Goal: Task Accomplishment & Management: Complete application form

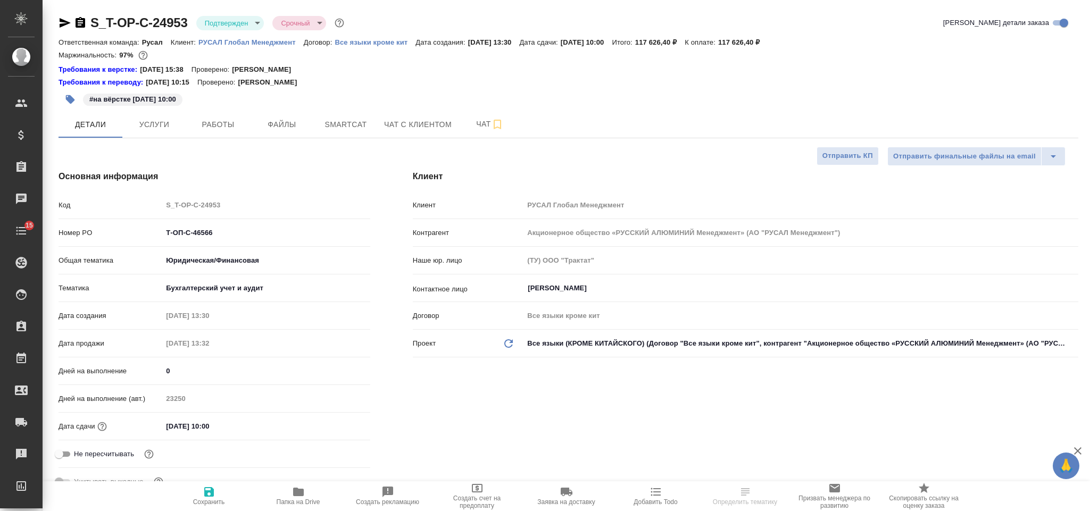
select select "RU"
click at [231, 427] on input "01.09.2025 10:00" at bounding box center [208, 426] width 93 height 15
click at [338, 420] on div "01.09.2025 10:00" at bounding box center [266, 426] width 208 height 16
click at [337, 425] on icon "button" at bounding box center [339, 426] width 13 height 13
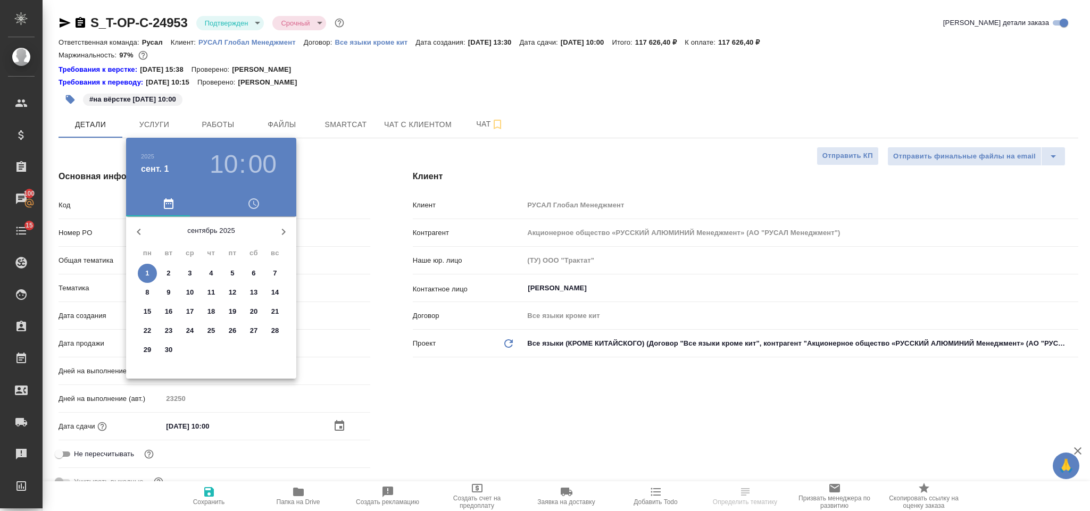
click at [144, 309] on p "15" at bounding box center [148, 311] width 8 height 11
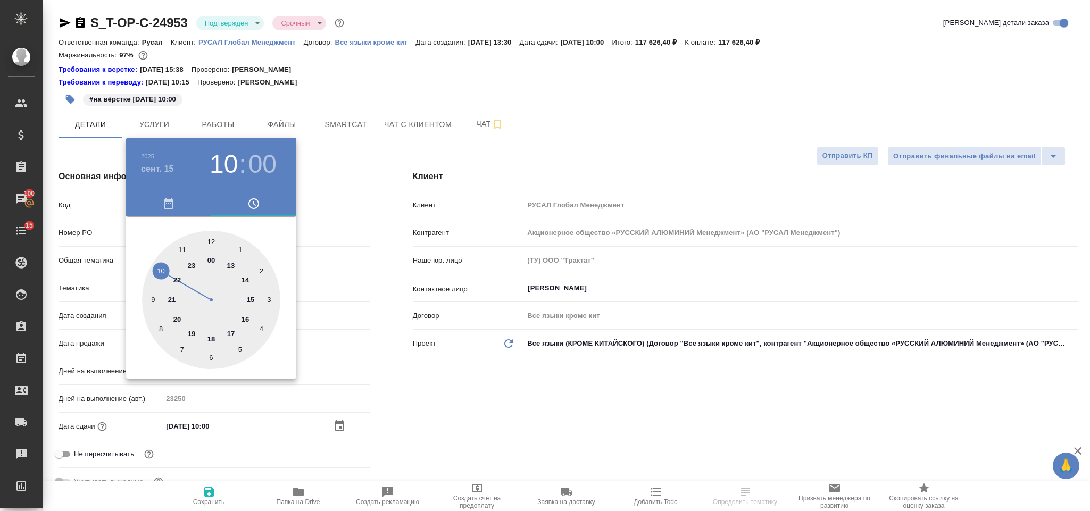
click at [246, 321] on div at bounding box center [211, 300] width 138 height 138
type input "[DATE] 16:00"
click at [575, 428] on div ".cls-1 fill:#fff; AWATERA Gorlenko Yuliua Клиенты Спецификации Заказы 100 Чаты …" at bounding box center [545, 255] width 1090 height 511
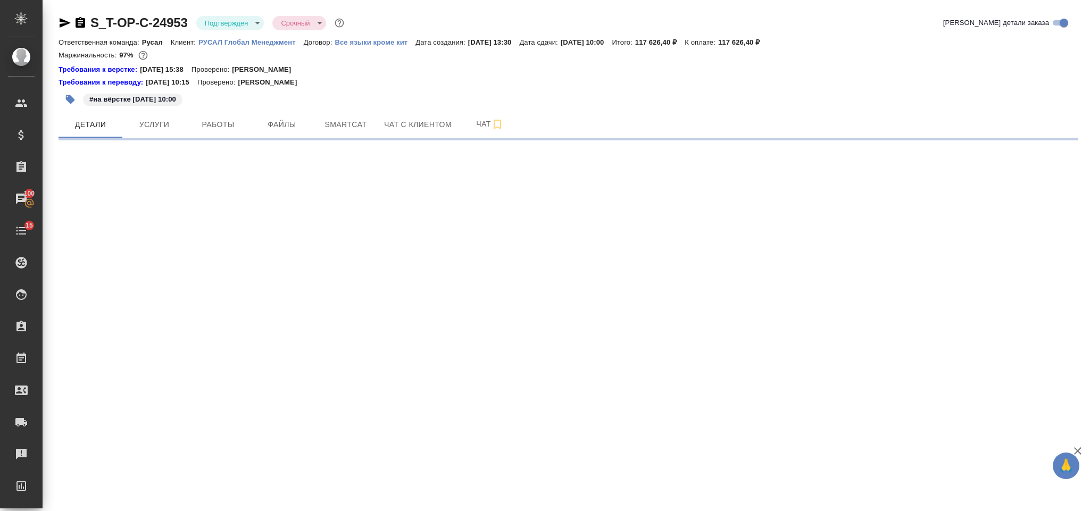
select select "RU"
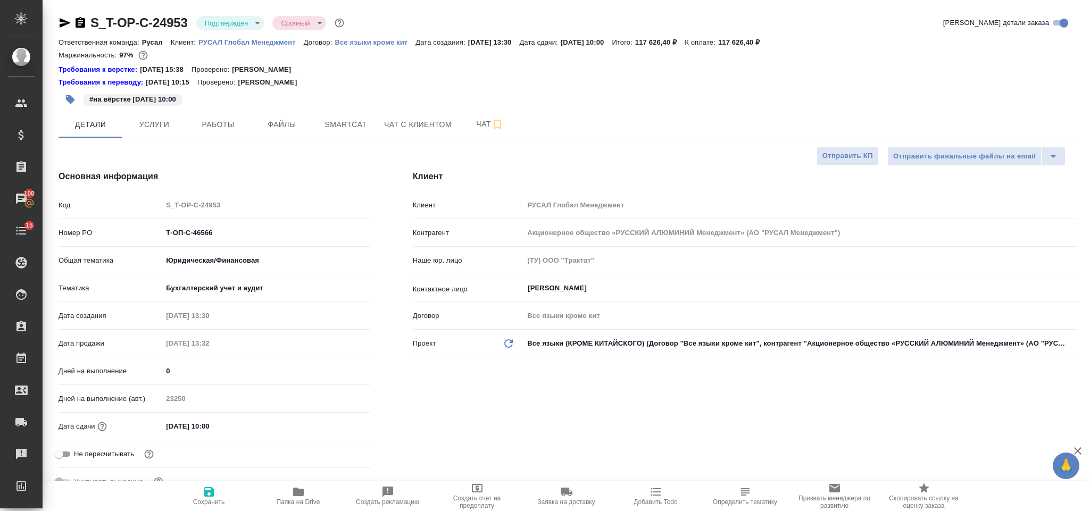
type textarea "x"
click at [252, 422] on input "01.09.2025 10:00" at bounding box center [208, 426] width 93 height 15
click at [340, 419] on div "01.09.2025 10:00" at bounding box center [266, 426] width 208 height 16
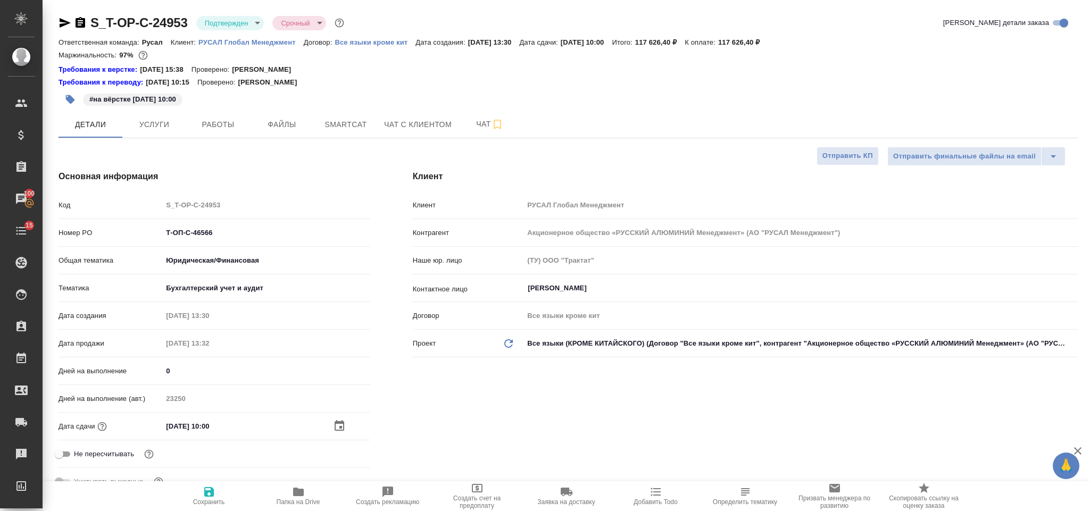
click at [339, 420] on div "01.09.2025 10:00" at bounding box center [266, 426] width 208 height 15
click at [339, 425] on icon "button" at bounding box center [339, 426] width 13 height 13
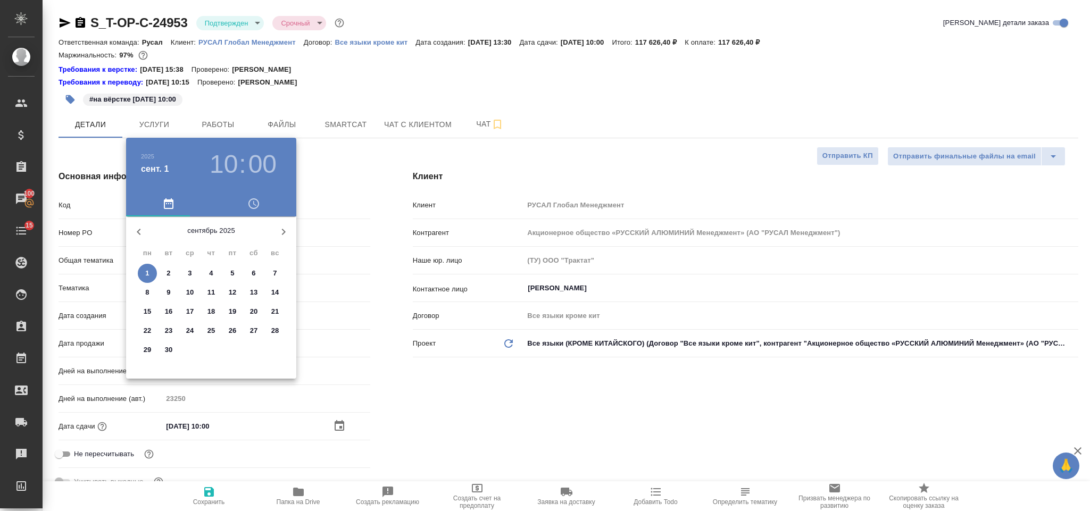
click at [152, 311] on span "15" at bounding box center [147, 311] width 19 height 11
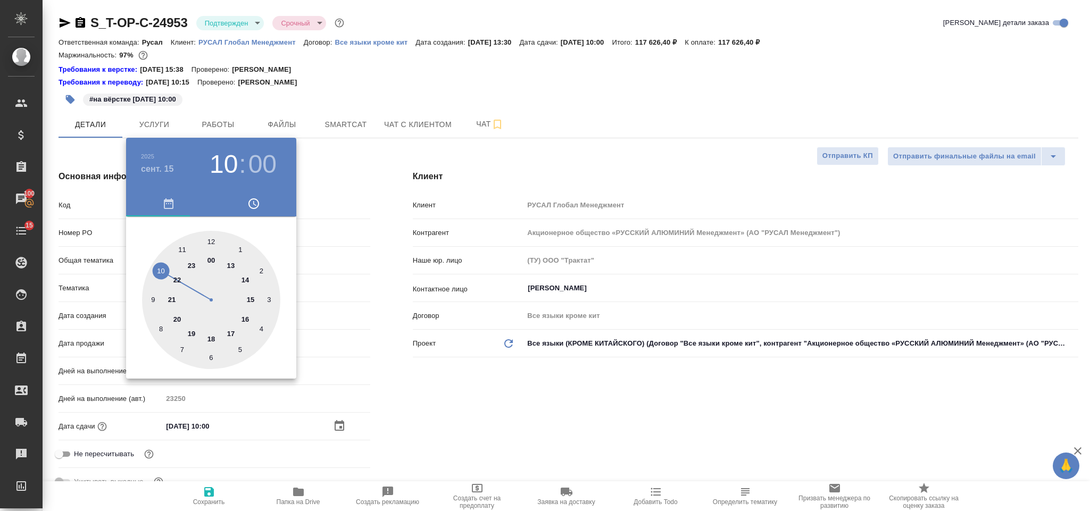
type input "15.09.2025 10:00"
type textarea "x"
click at [246, 317] on div at bounding box center [211, 300] width 138 height 138
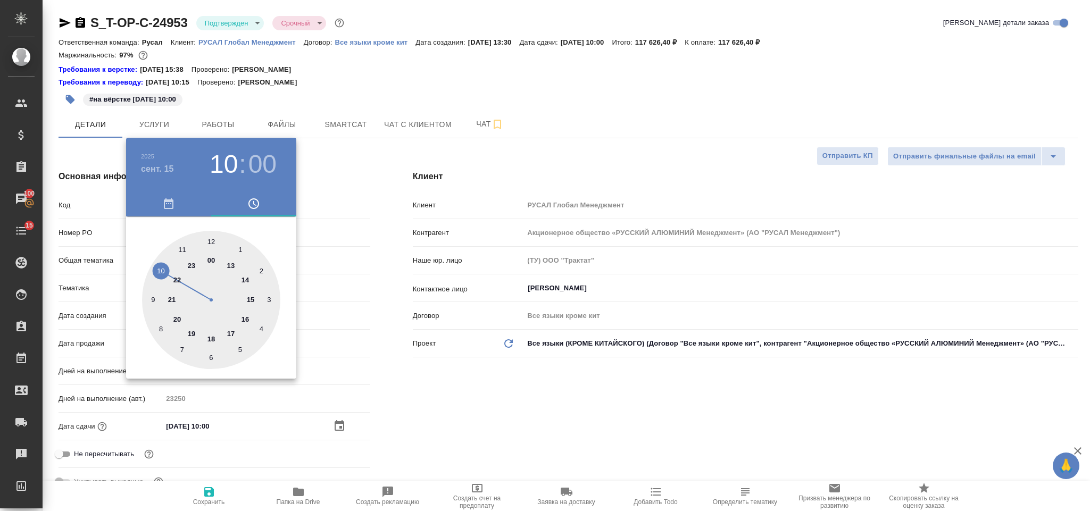
type input "[DATE] 16:00"
type textarea "x"
drag, startPoint x: 567, startPoint y: 417, endPoint x: 554, endPoint y: 414, distance: 12.6
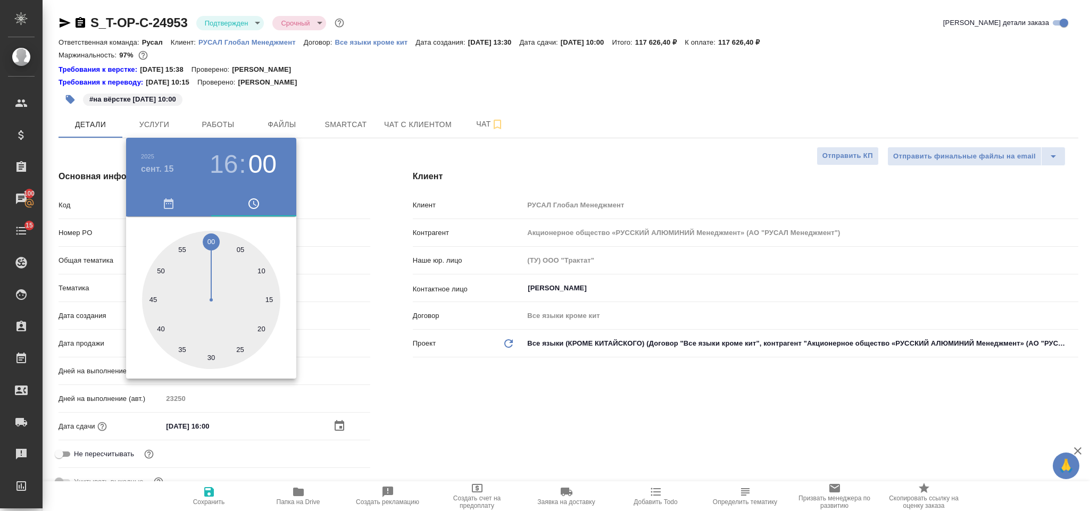
click at [566, 417] on div at bounding box center [545, 255] width 1090 height 511
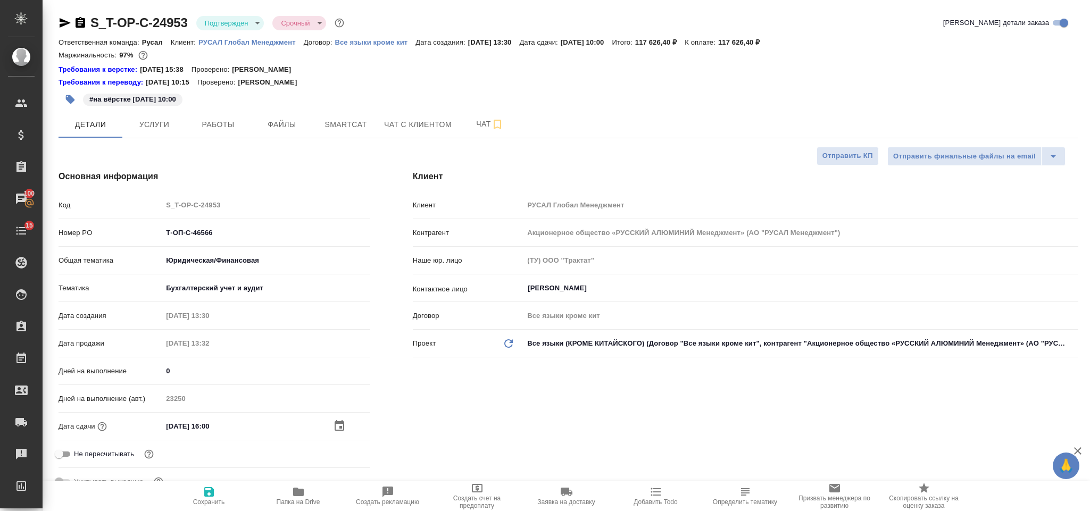
click at [216, 486] on span "Сохранить" at bounding box center [209, 496] width 77 height 20
type textarea "x"
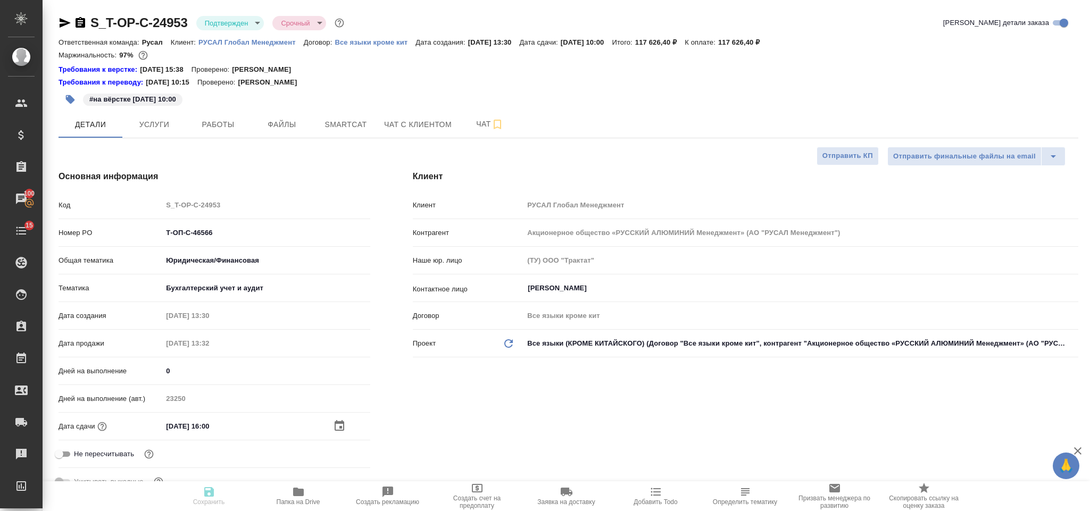
type textarea "x"
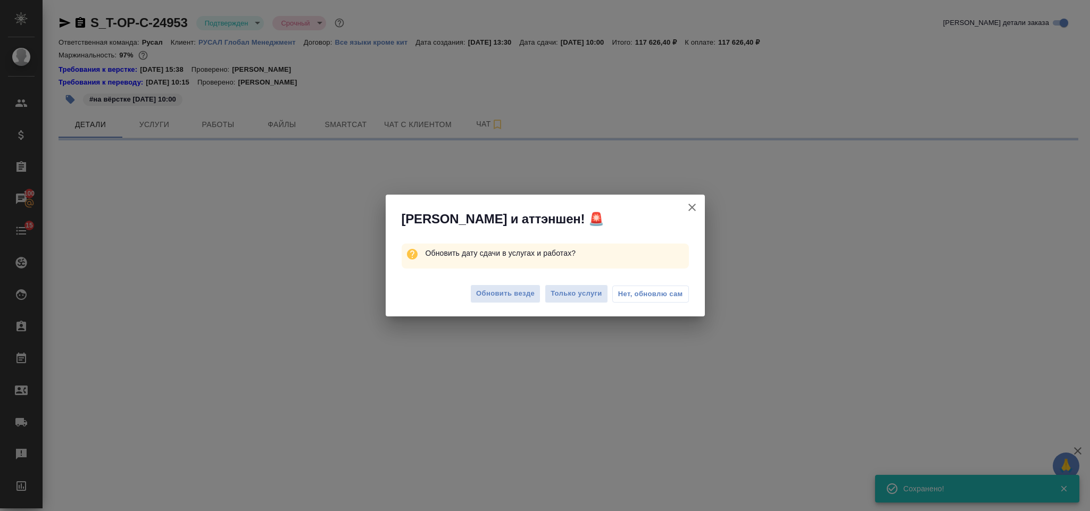
select select "RU"
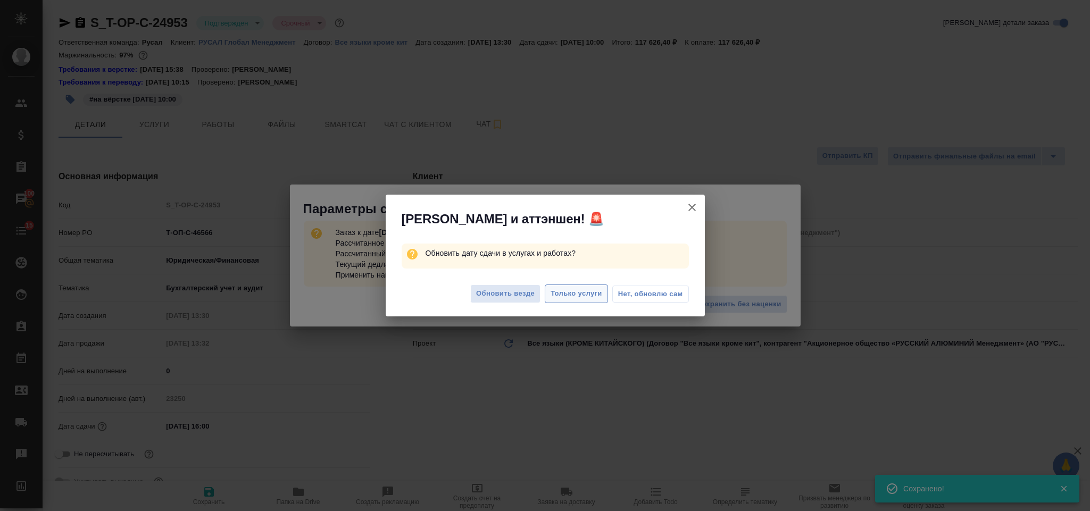
type textarea "x"
click at [569, 294] on span "Только услуги" at bounding box center [577, 294] width 52 height 12
type textarea "x"
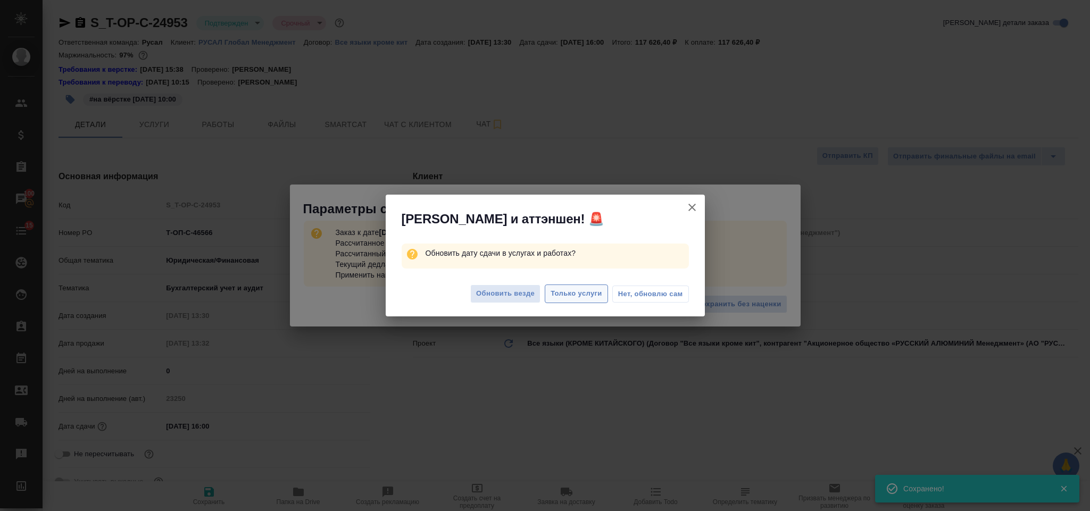
type textarea "x"
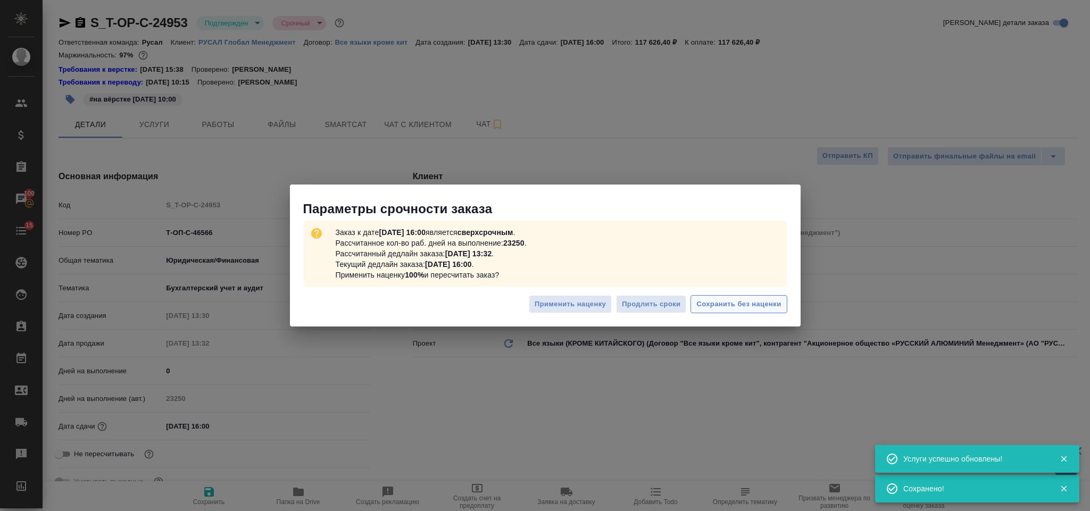
click at [714, 302] on span "Сохранить без наценки" at bounding box center [739, 305] width 85 height 12
type textarea "x"
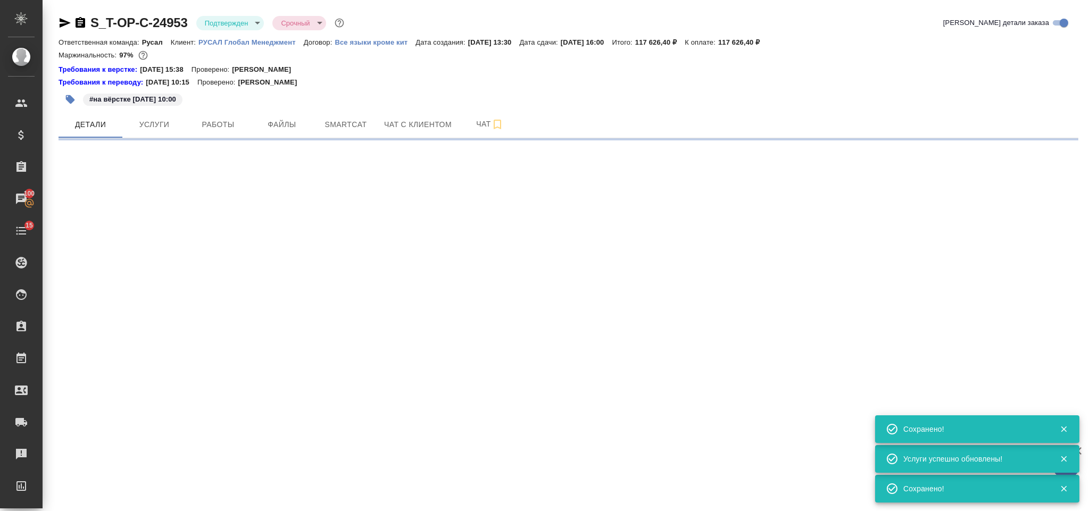
select select "RU"
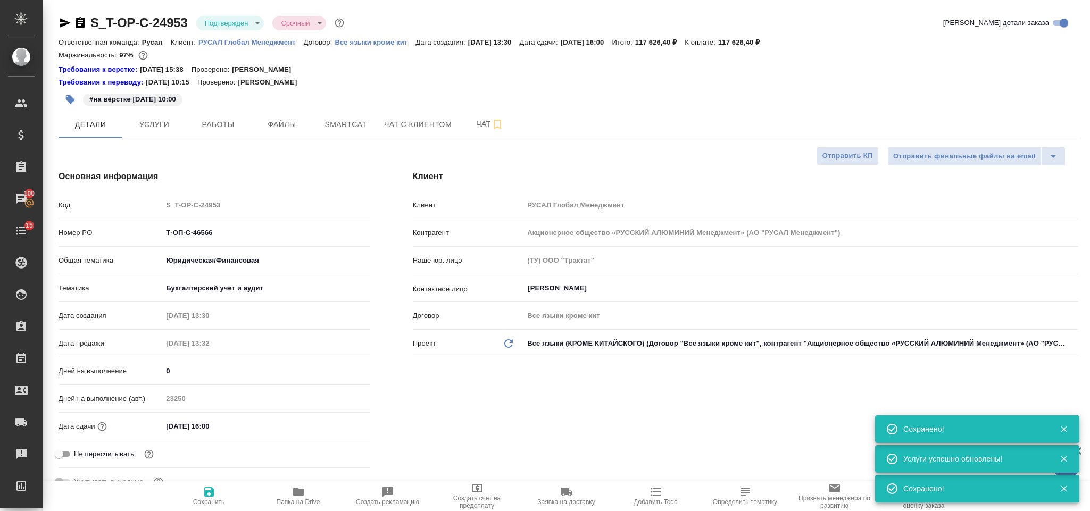
type textarea "x"
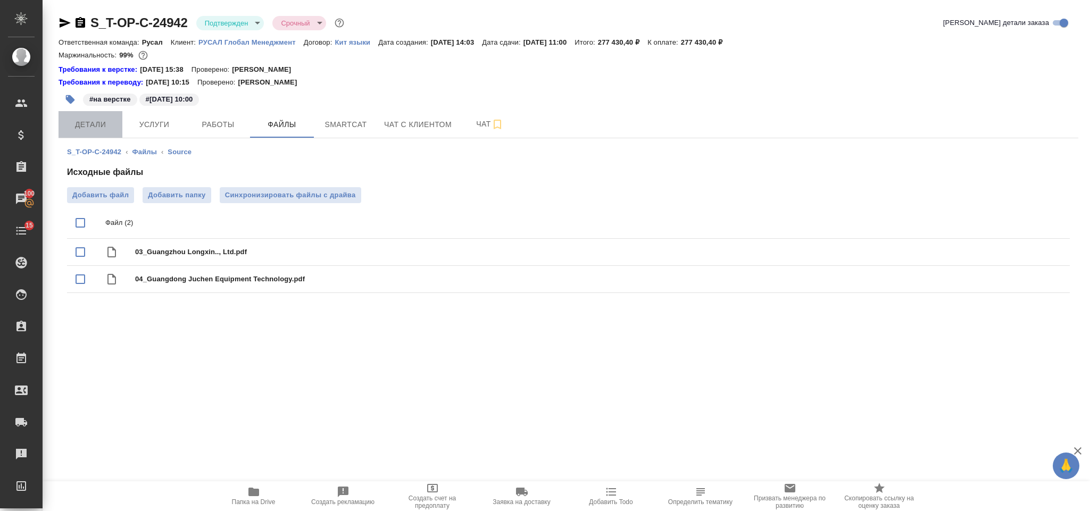
click at [114, 118] on span "Детали" at bounding box center [90, 124] width 51 height 13
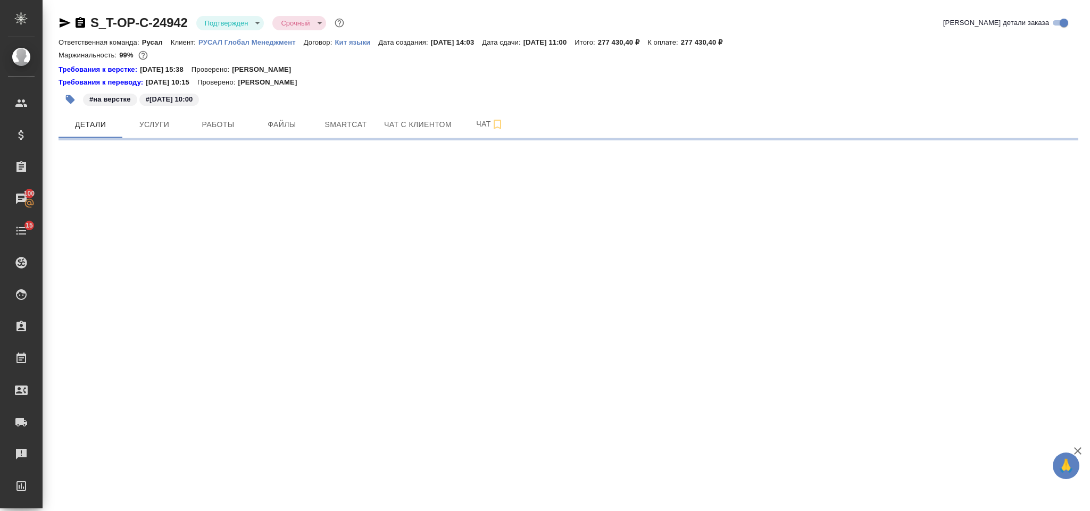
select select "RU"
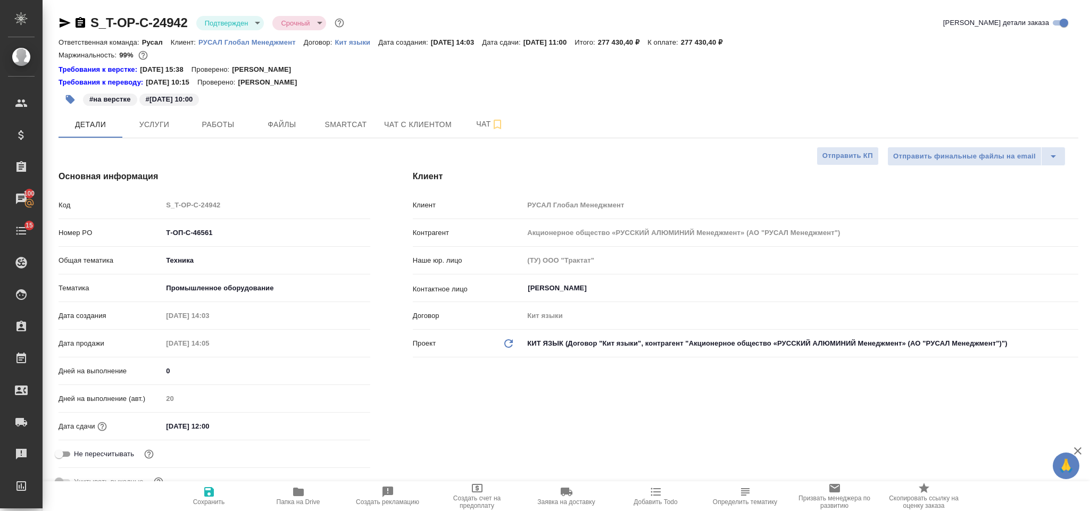
type textarea "x"
click at [250, 423] on input "[DATE] 12:00" at bounding box center [208, 426] width 93 height 15
select select "RU"
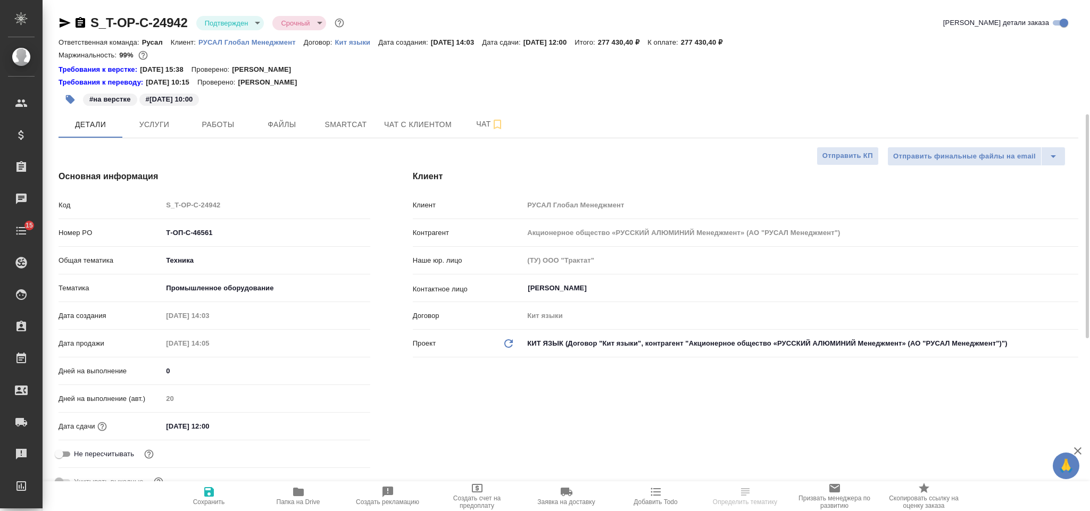
scroll to position [160, 0]
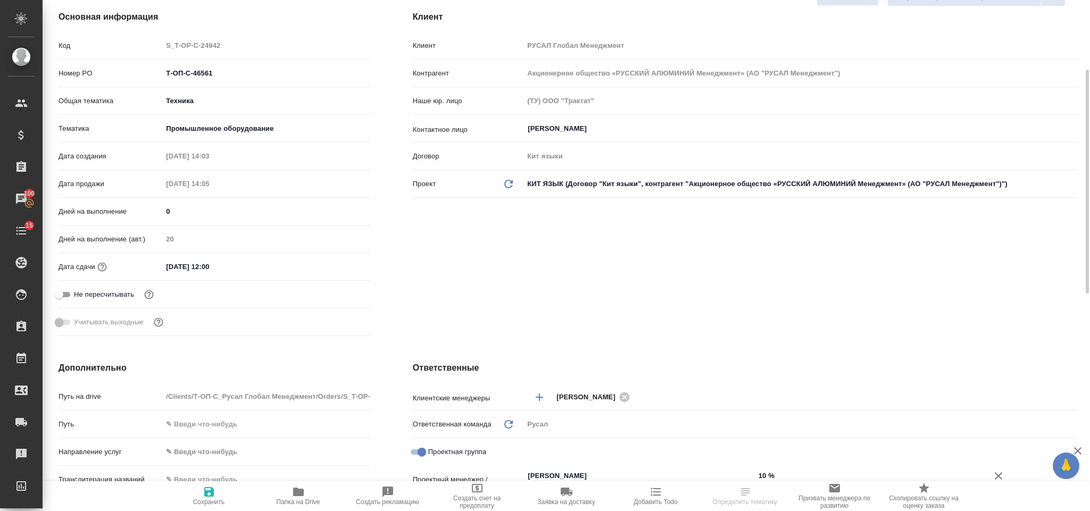
click at [246, 263] on input "[DATE] 12:00" at bounding box center [208, 266] width 93 height 15
click at [335, 268] on icon "button" at bounding box center [340, 266] width 10 height 11
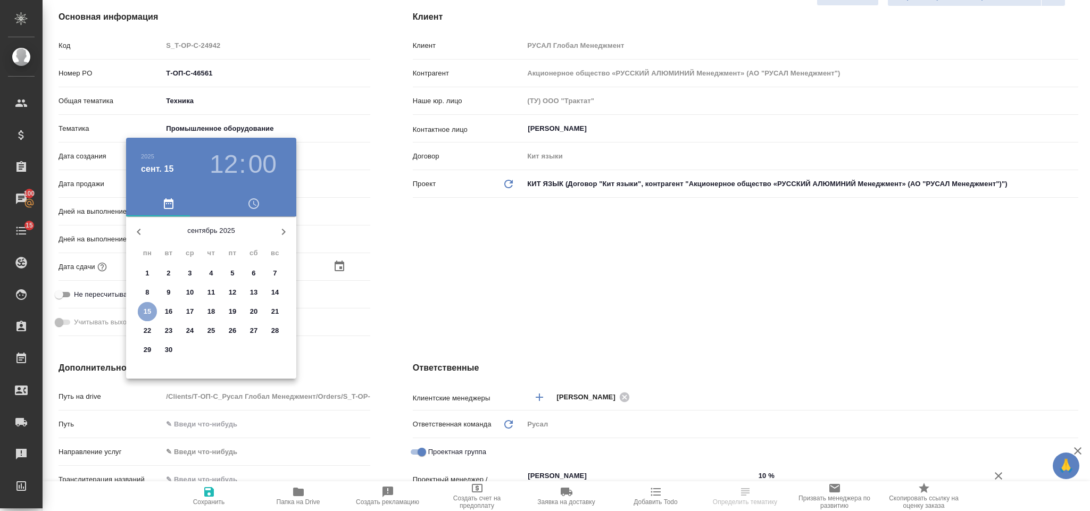
click at [144, 313] on p "15" at bounding box center [148, 311] width 8 height 11
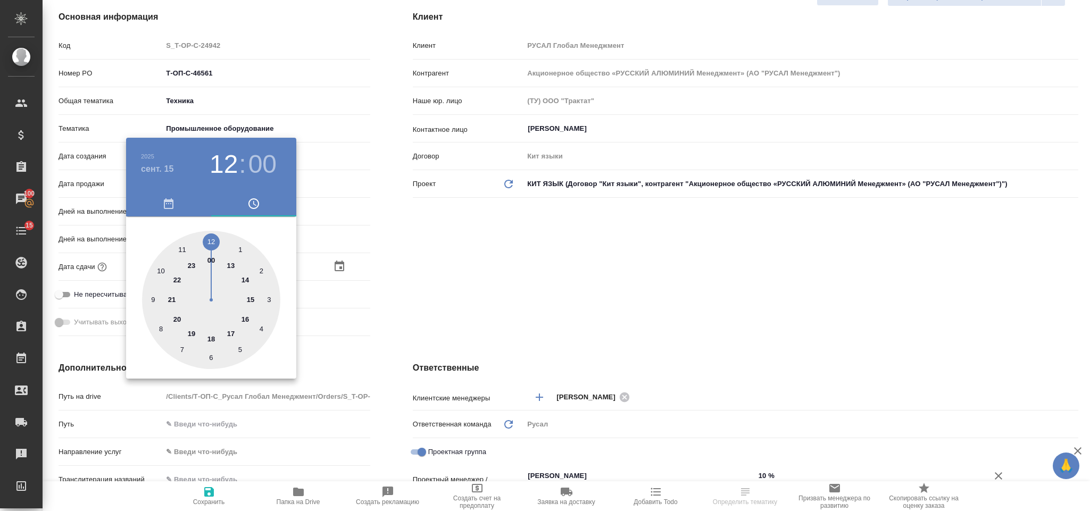
click at [230, 331] on div at bounding box center [211, 300] width 138 height 138
type input "[DATE] 17:00"
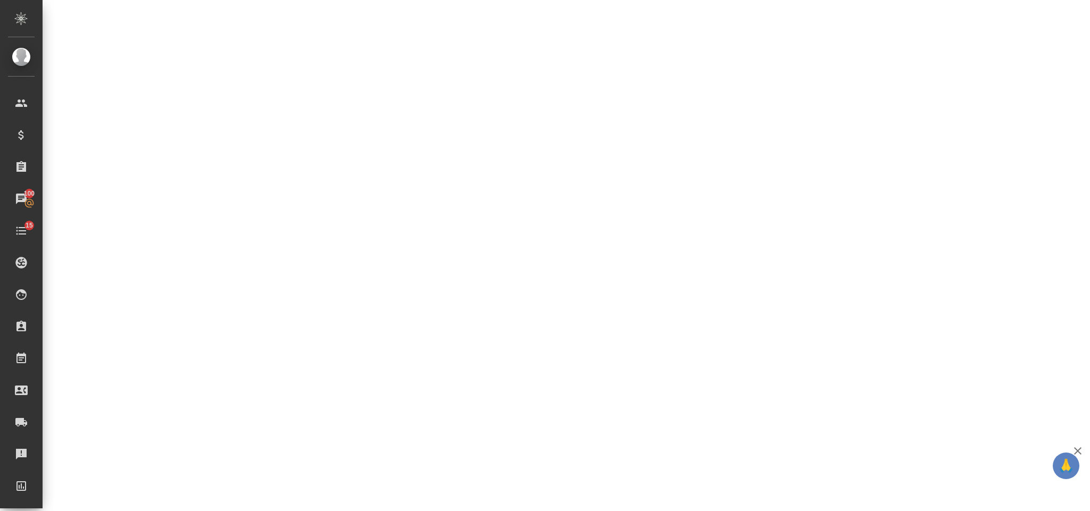
select select "RU"
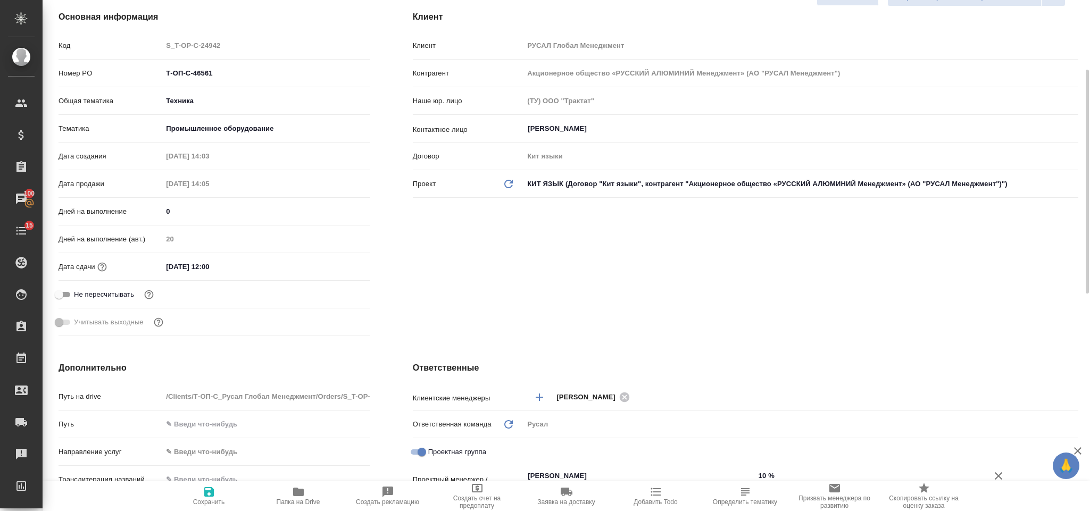
type textarea "x"
click at [208, 263] on input "[DATE] 12:00" at bounding box center [208, 266] width 93 height 15
click at [211, 259] on div "Дата сдачи [DATE] 12:00" at bounding box center [215, 267] width 312 height 19
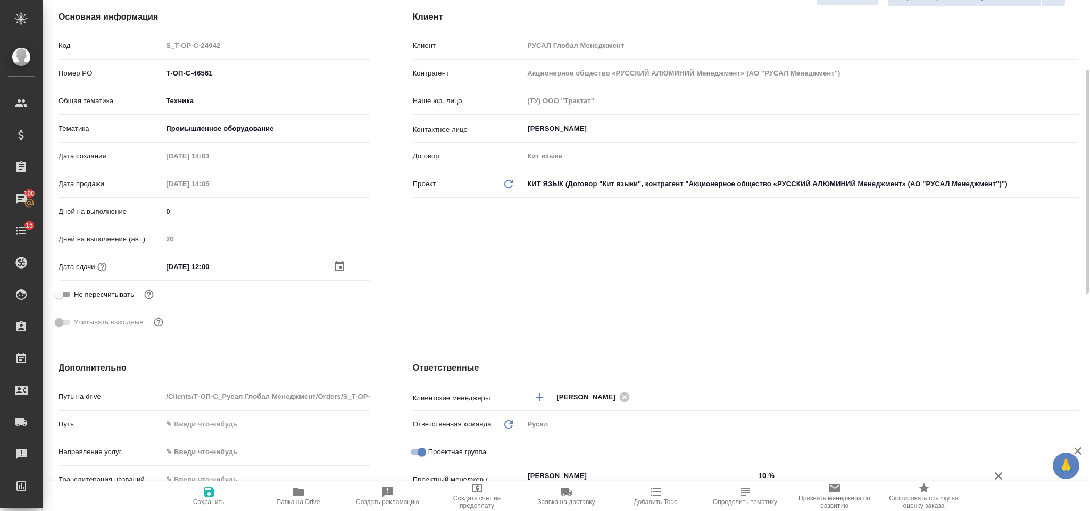
click at [210, 266] on input "[DATE] 12:00" at bounding box center [208, 266] width 93 height 15
type input "[DATE] 10:0_"
type textarea "x"
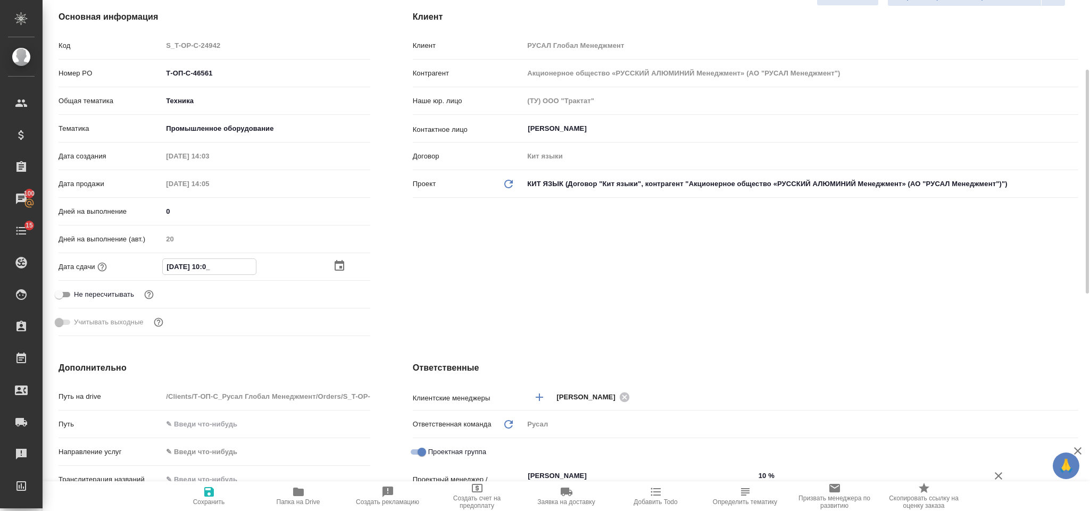
type input "[DATE] 16:00"
type textarea "x"
type input "[DATE] 16:00"
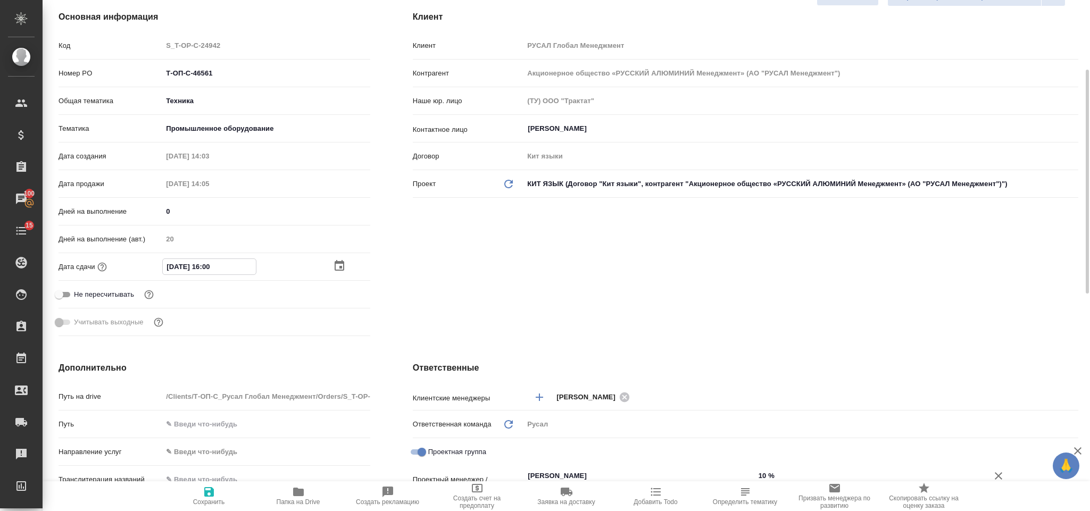
click at [213, 494] on icon "button" at bounding box center [209, 492] width 10 height 10
type textarea "x"
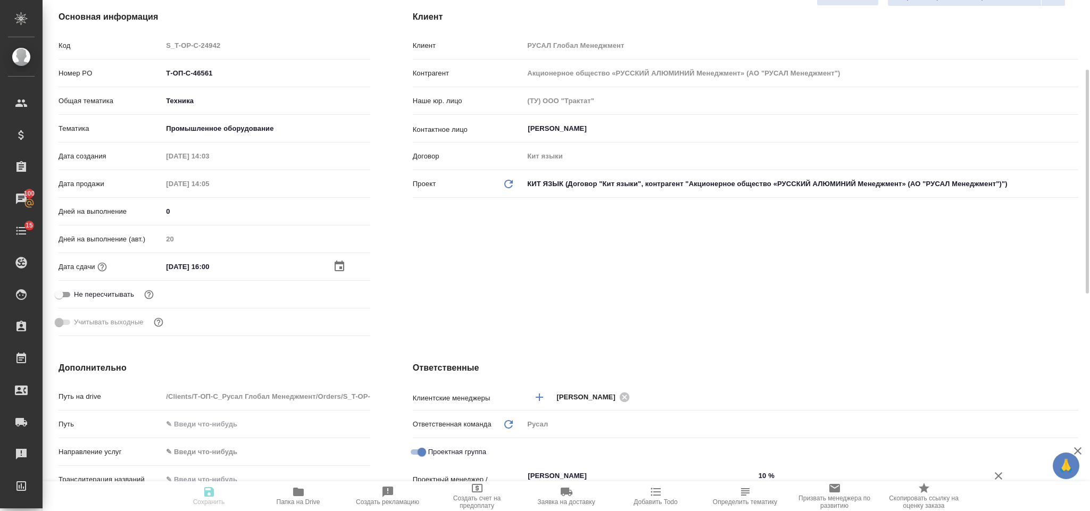
type textarea "x"
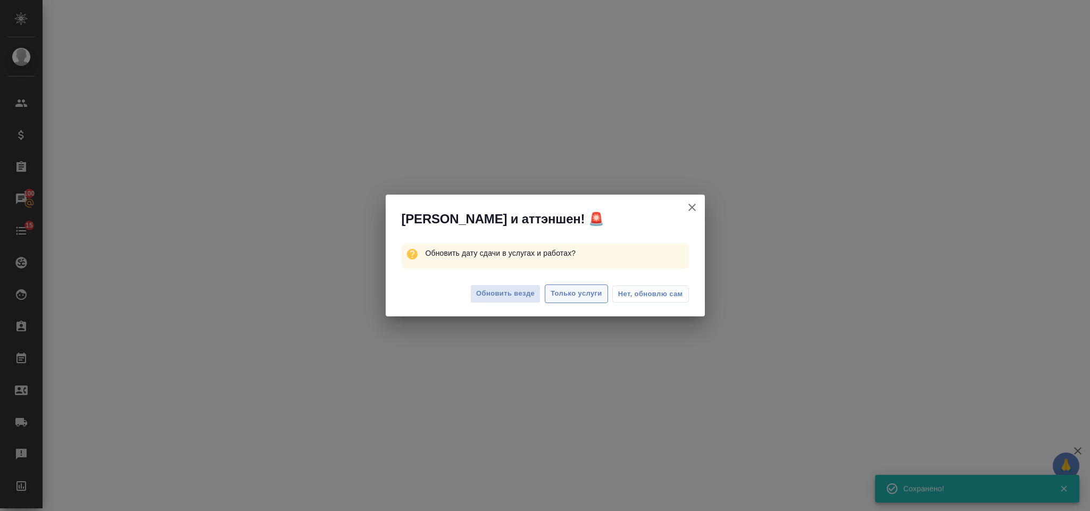
select select "RU"
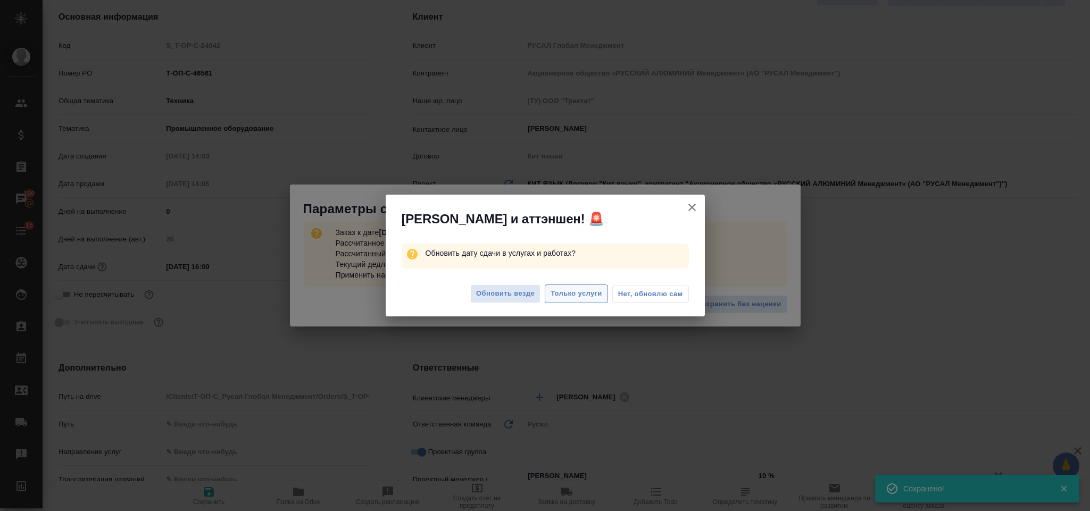
click at [573, 293] on span "Только услуги" at bounding box center [577, 294] width 52 height 12
type textarea "x"
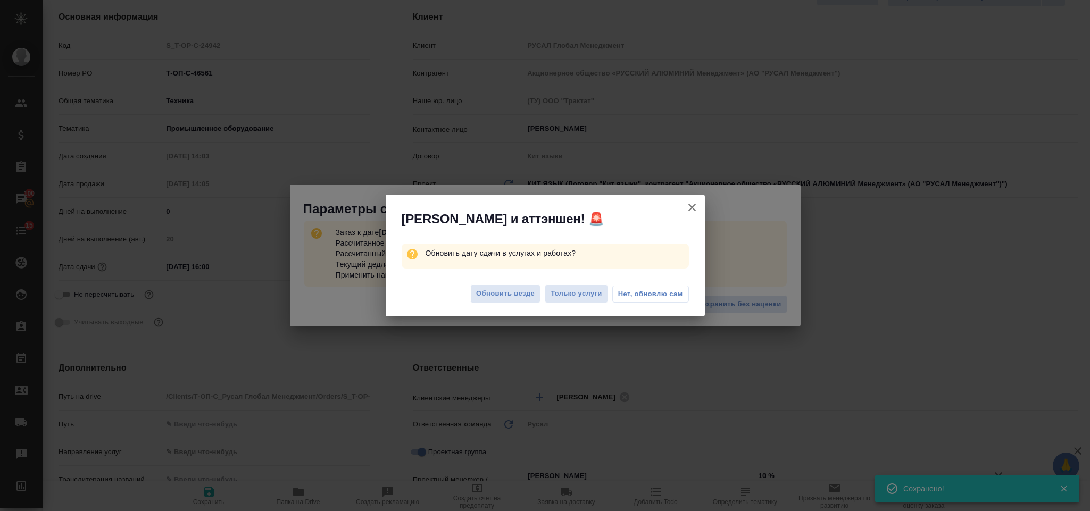
type textarea "x"
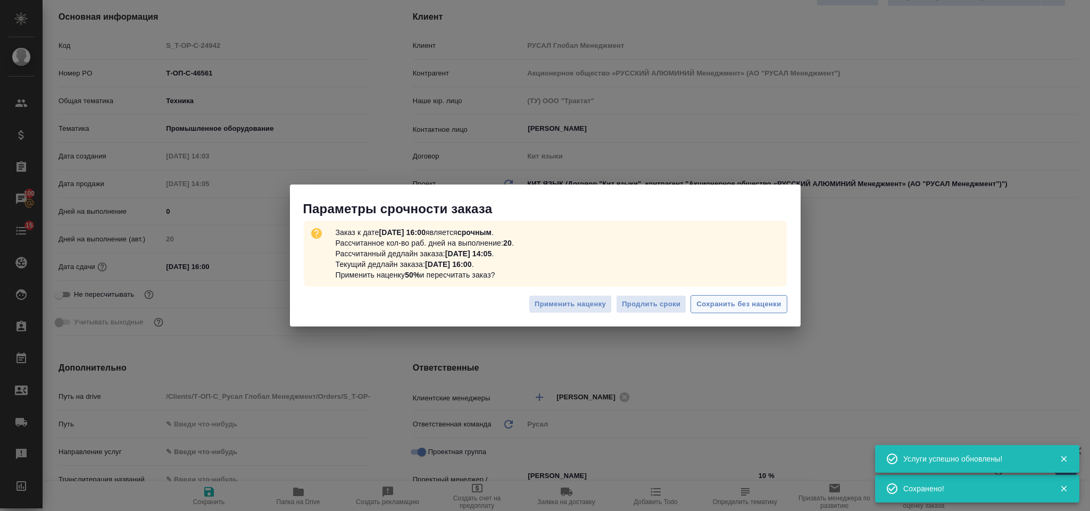
click at [757, 305] on span "Сохранить без наценки" at bounding box center [739, 305] width 85 height 12
type textarea "x"
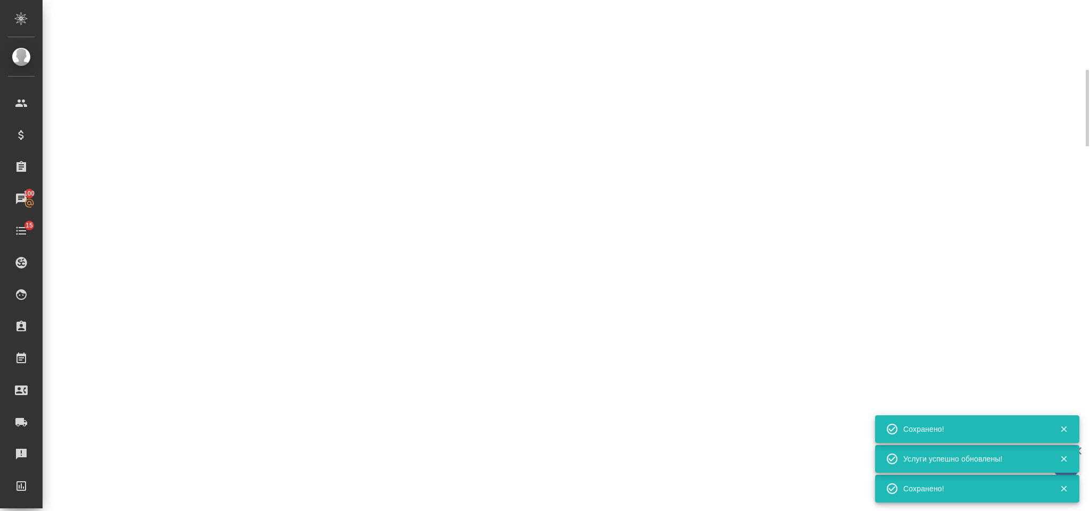
select select "RU"
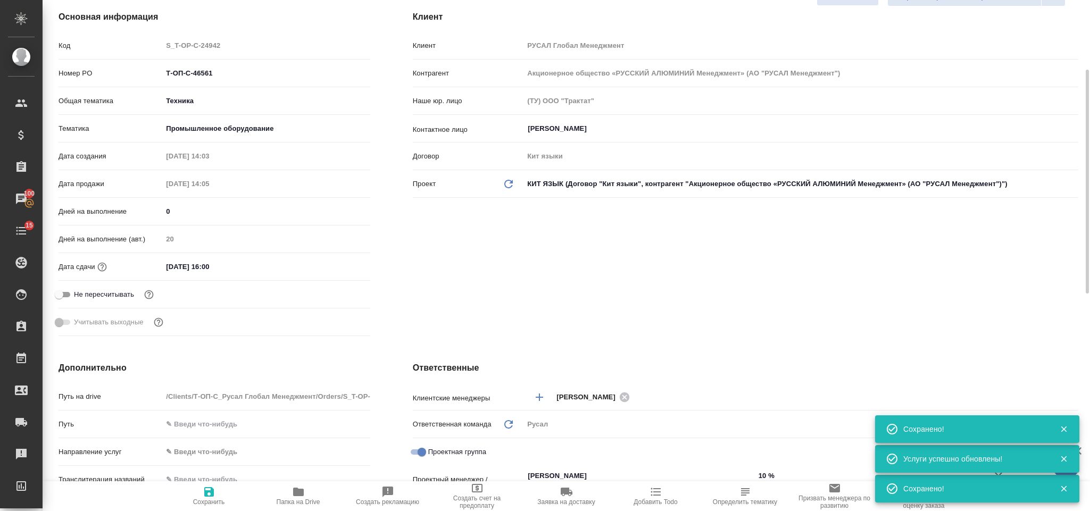
type textarea "x"
